Goal: Information Seeking & Learning: Find specific fact

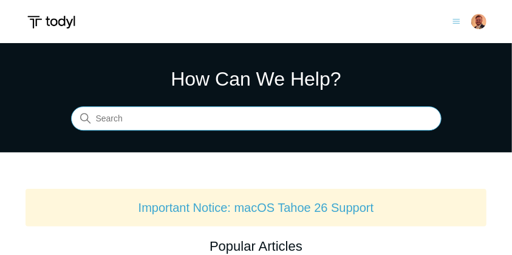
click at [121, 122] on input "Search" at bounding box center [256, 119] width 371 height 24
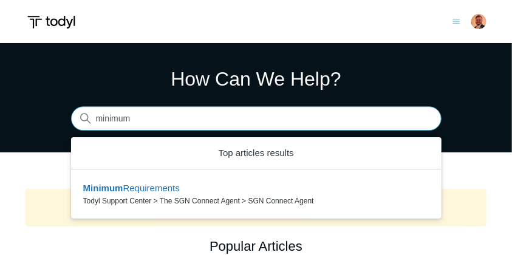
type input "minimum"
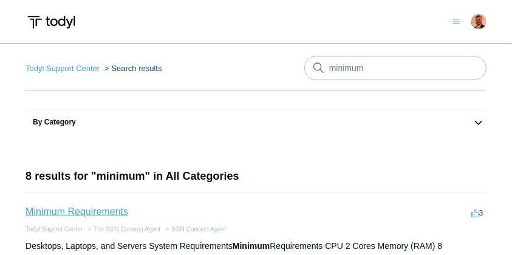
click at [107, 209] on link "Minimum Requirements" at bounding box center [77, 212] width 103 height 10
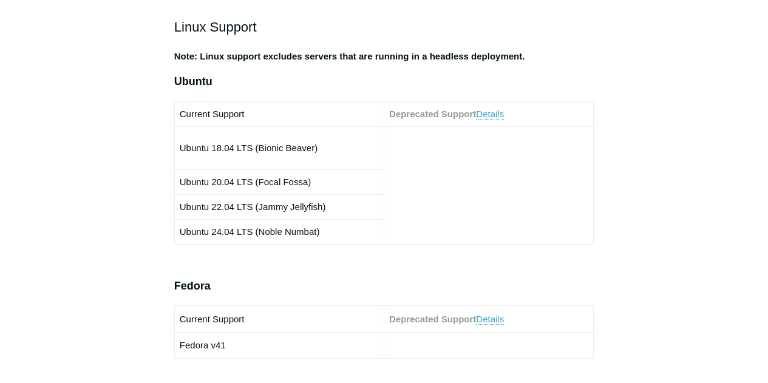
scroll to position [689, 0]
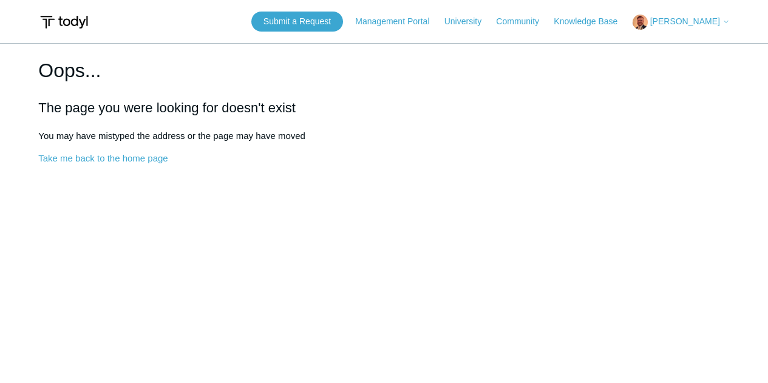
click at [681, 25] on span "[PERSON_NAME]" at bounding box center [686, 21] width 70 height 10
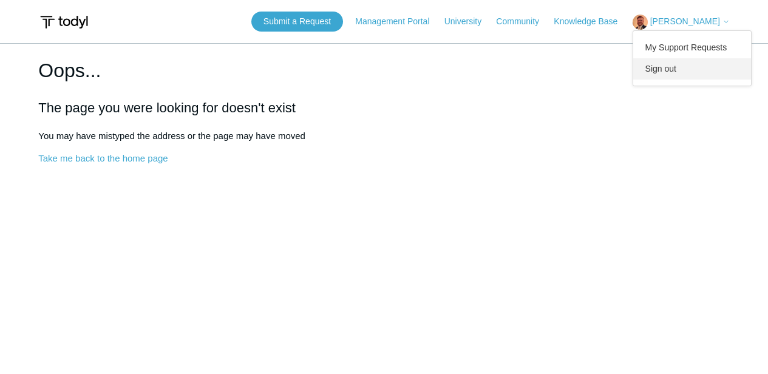
click at [690, 69] on link "Sign out" at bounding box center [693, 68] width 118 height 21
